Goal: Information Seeking & Learning: Learn about a topic

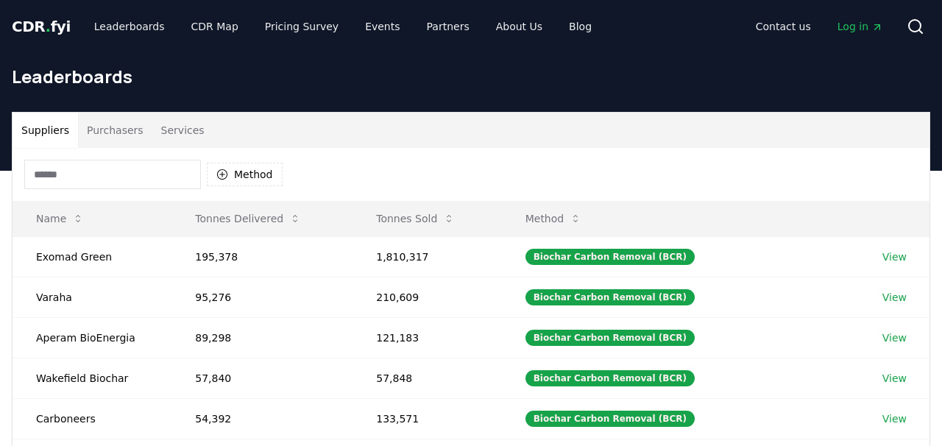
click at [108, 168] on input at bounding box center [112, 174] width 177 height 29
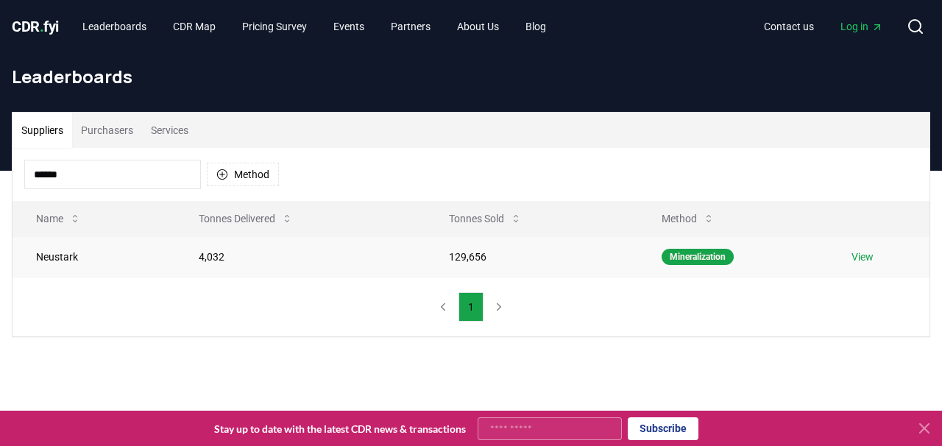
type input "******"
click at [855, 258] on link "View" at bounding box center [863, 257] width 22 height 15
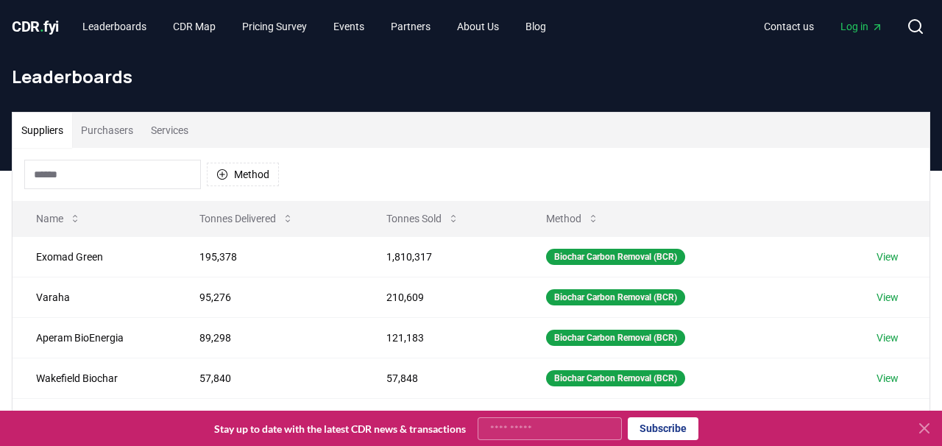
click at [79, 182] on input at bounding box center [112, 174] width 177 height 29
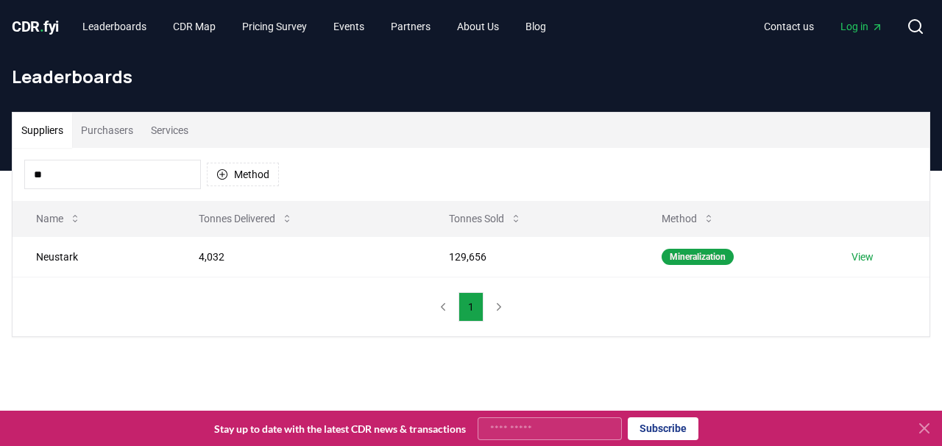
type input "*"
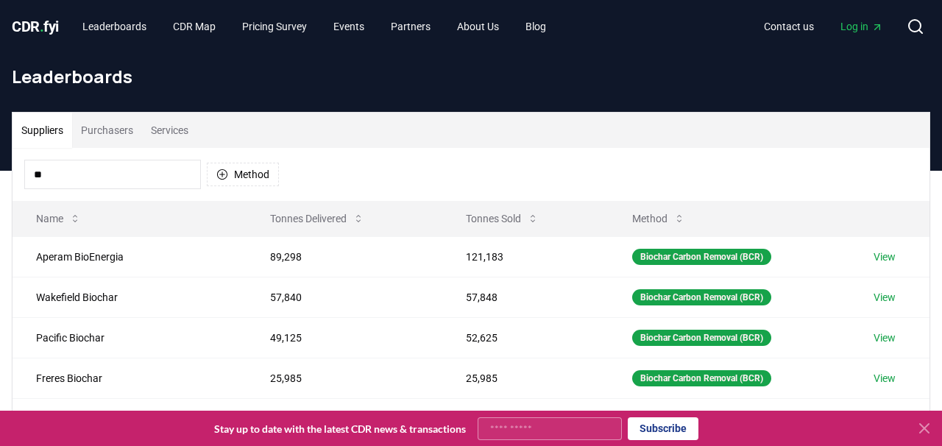
type input "*"
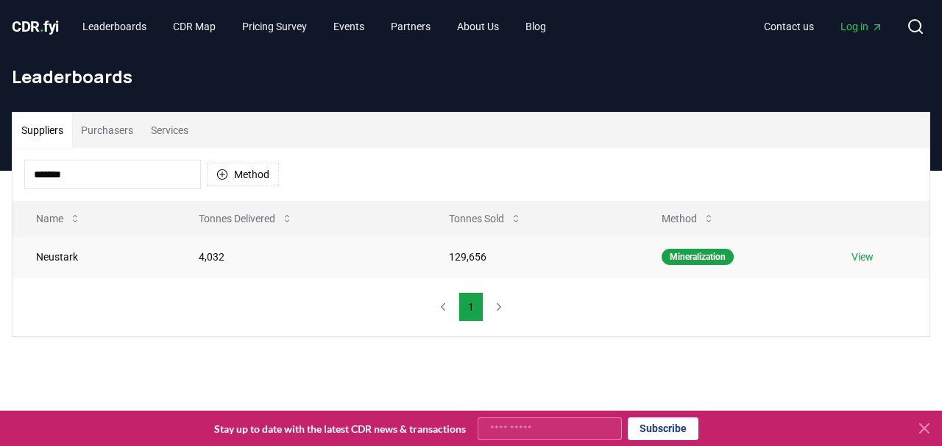
type input "*******"
click at [867, 257] on link "View" at bounding box center [863, 257] width 22 height 15
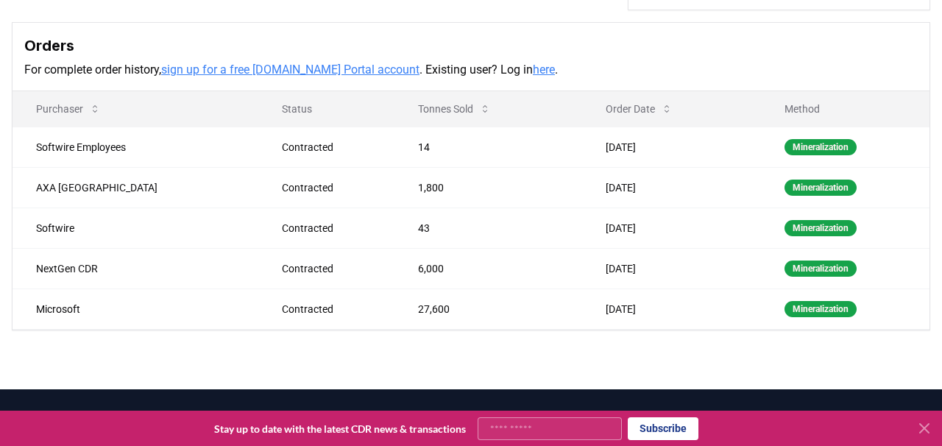
scroll to position [478, 0]
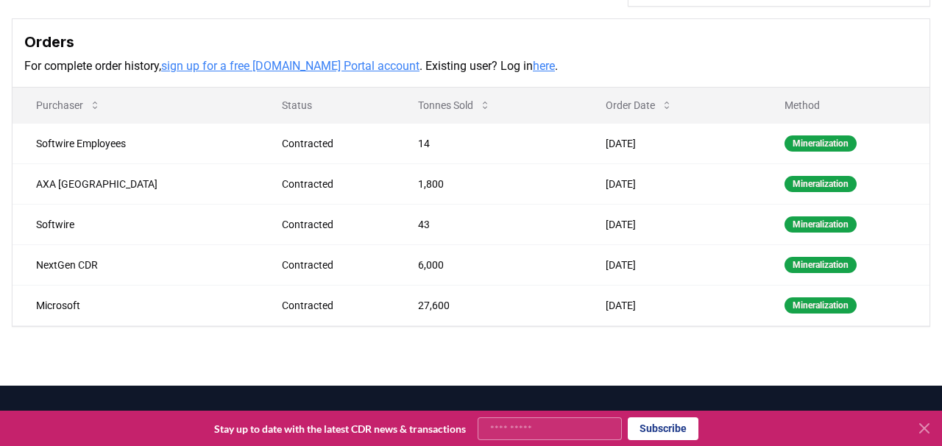
click at [606, 355] on div "Supplier Metrics Total Sales Tonnes Sold Tonnes Delivered Jan 2019 Aug 2019 Mar…" at bounding box center [471, 9] width 942 height 751
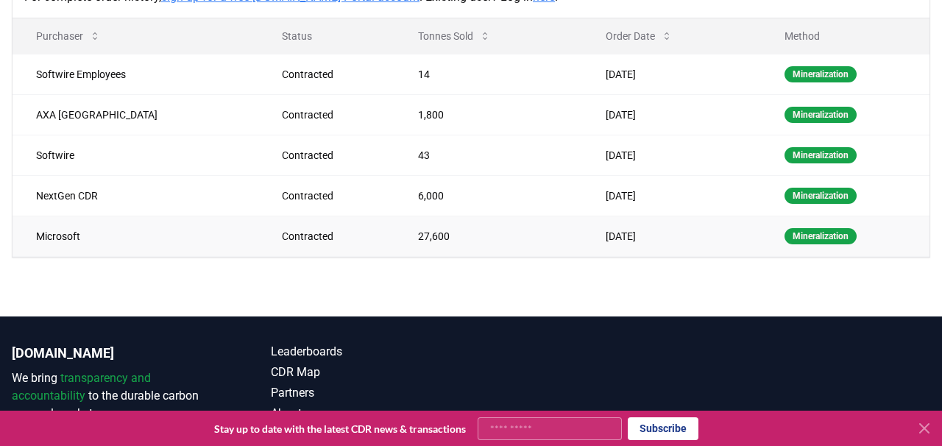
scroll to position [548, 0]
